Goal: Task Accomplishment & Management: Manage account settings

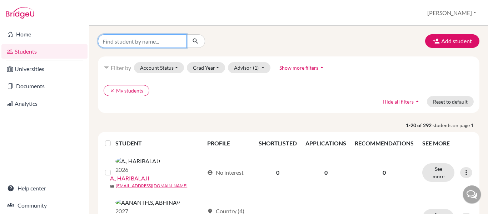
click at [156, 43] on input "Find student by name..." at bounding box center [142, 41] width 89 height 14
type input "Naghul"
click button "submit" at bounding box center [195, 41] width 19 height 14
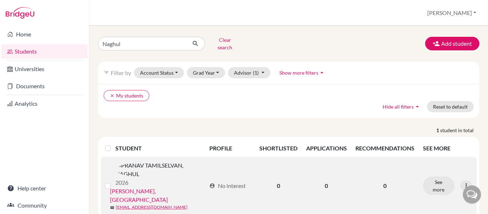
click at [165, 187] on link "[PERSON_NAME], [GEOGRAPHIC_DATA]" at bounding box center [158, 195] width 96 height 17
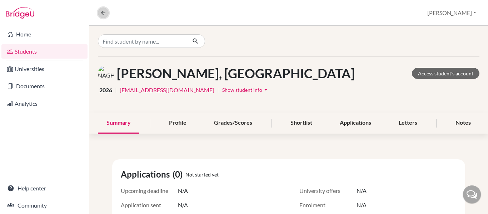
click at [102, 13] on icon at bounding box center [103, 13] width 6 height 6
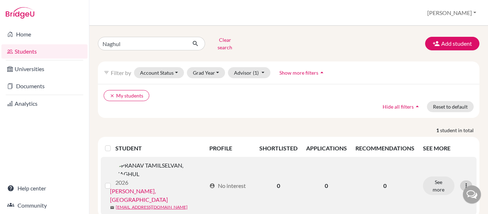
click at [464, 182] on icon at bounding box center [466, 185] width 7 height 7
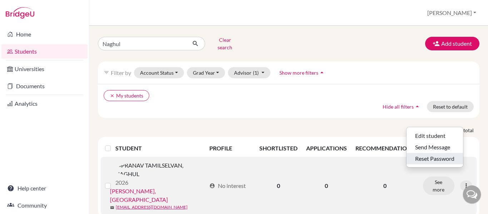
click at [434, 153] on button "Reset Password" at bounding box center [435, 158] width 56 height 11
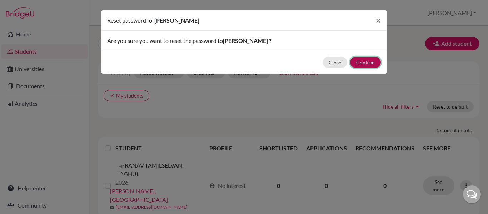
click at [370, 63] on button "Confirm" at bounding box center [365, 62] width 31 height 11
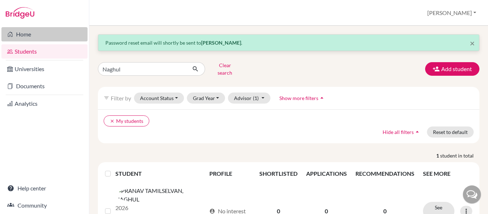
click at [25, 34] on link "Home" at bounding box center [44, 34] width 86 height 14
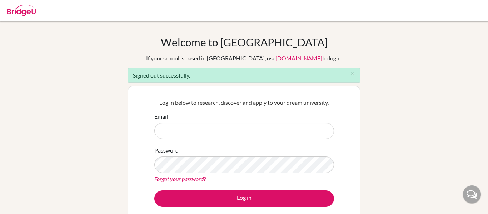
click at [200, 129] on input "Email" at bounding box center [244, 131] width 180 height 16
type input "hazel.j@gsis.ac.in"
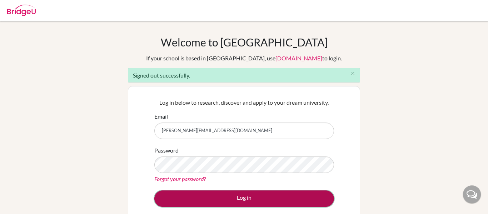
click at [223, 193] on button "Log in" at bounding box center [244, 198] width 180 height 16
